Goal: Task Accomplishment & Management: Manage account settings

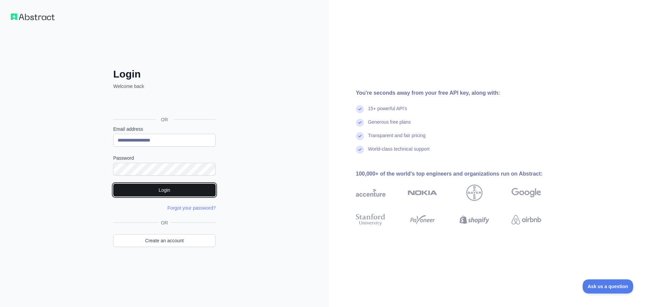
click at [167, 192] on button "Login" at bounding box center [164, 190] width 102 height 13
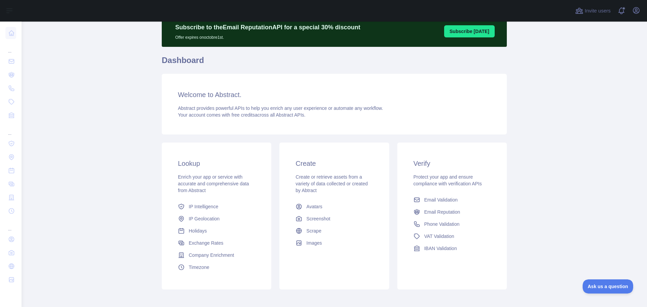
scroll to position [60, 0]
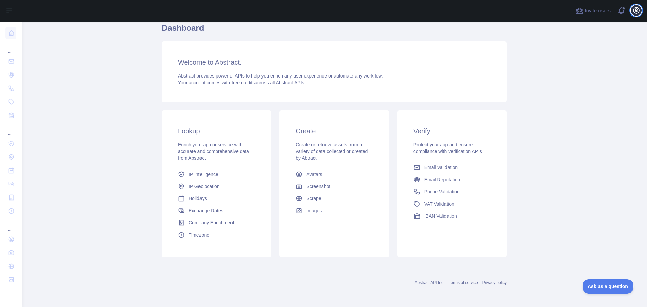
click at [640, 12] on button "Open user menu" at bounding box center [636, 10] width 11 height 11
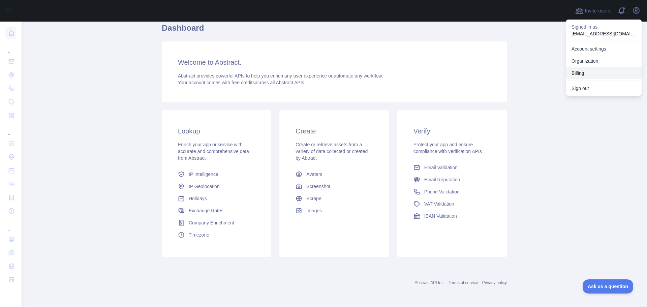
click at [591, 72] on button "Billing" at bounding box center [604, 73] width 76 height 12
